Goal: Book appointment/travel/reservation

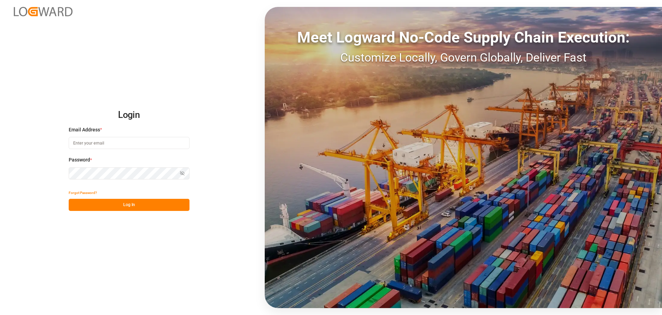
type input "[EMAIL_ADDRESS][DOMAIN_NAME]"
click at [141, 209] on button "Log In" at bounding box center [129, 205] width 121 height 12
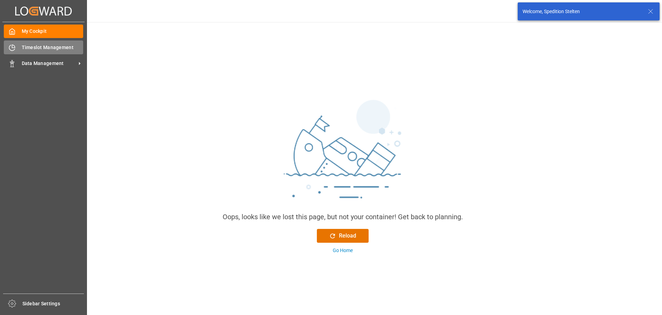
click at [18, 45] on div "Timeslot Management Timeslot Management" at bounding box center [43, 46] width 79 height 13
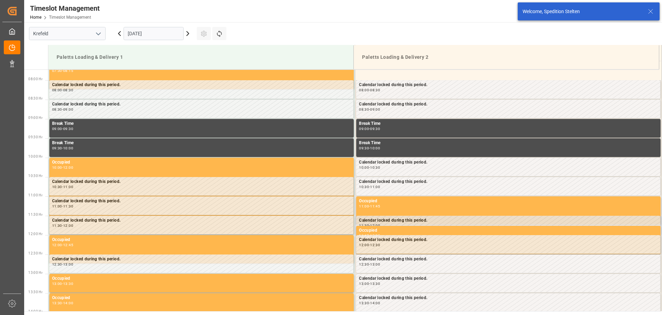
scroll to position [305, 0]
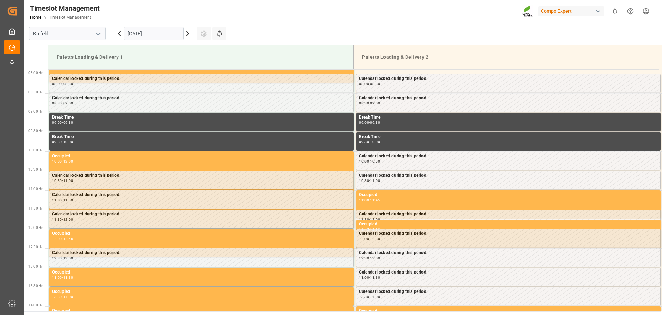
click at [187, 32] on icon at bounding box center [188, 33] width 8 height 8
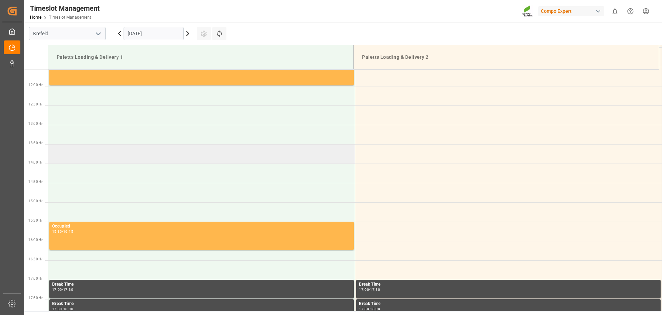
scroll to position [443, 0]
